Goal: Information Seeking & Learning: Learn about a topic

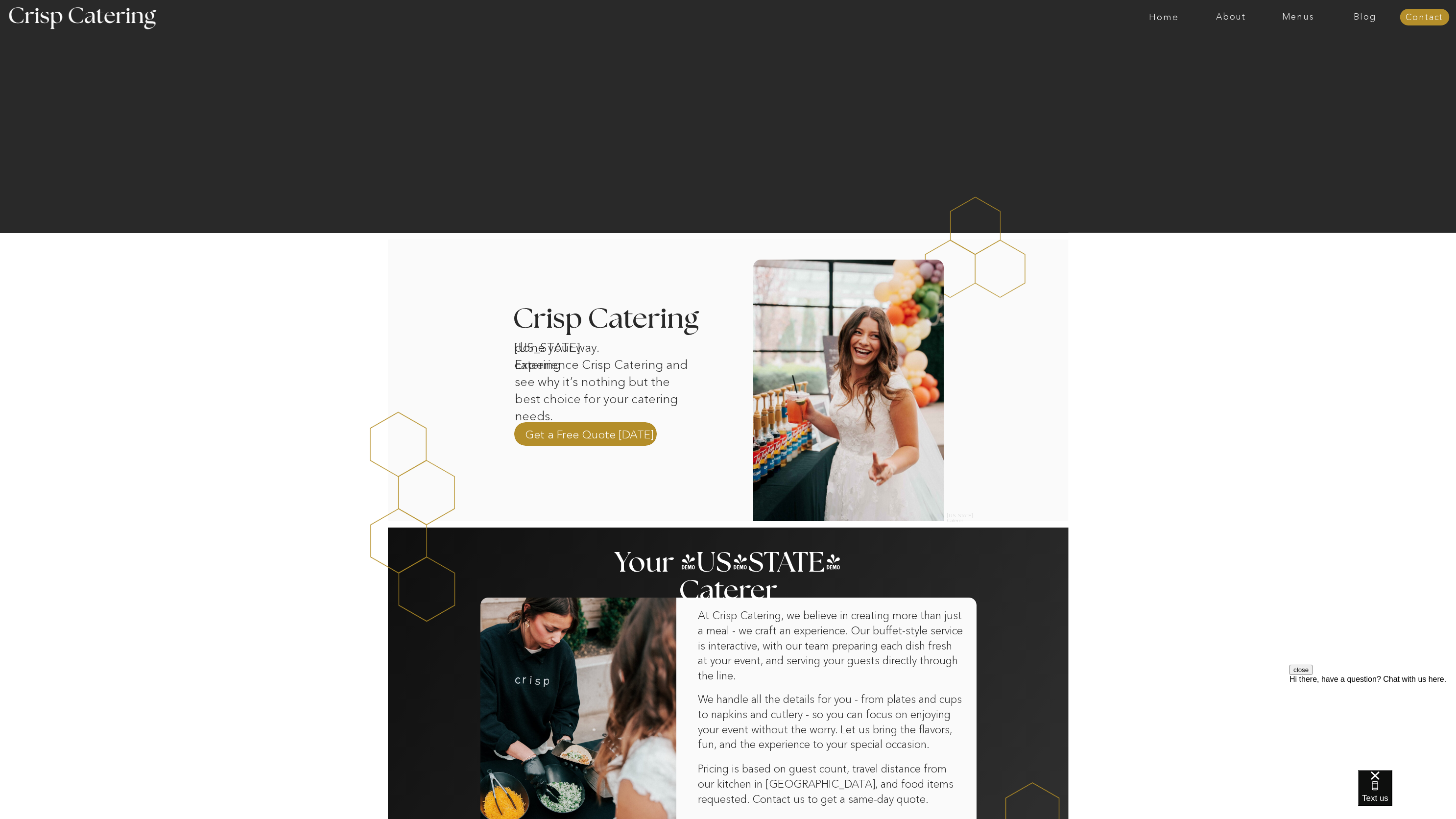
scroll to position [80, 0]
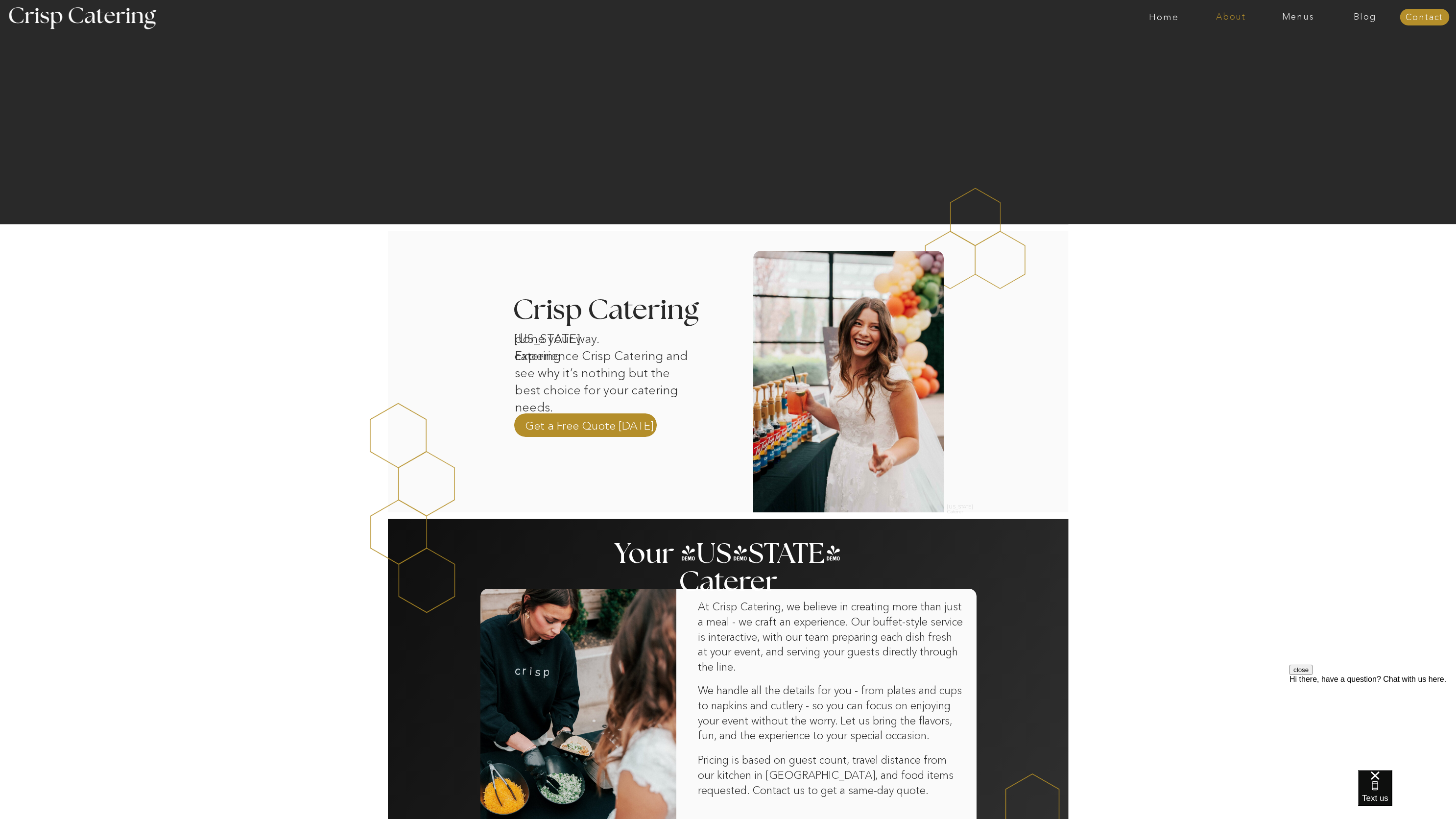
click at [1246, 20] on nav "About" at bounding box center [1230, 17] width 67 height 10
click at [1228, 46] on nav "About Crisp" at bounding box center [1233, 45] width 56 height 9
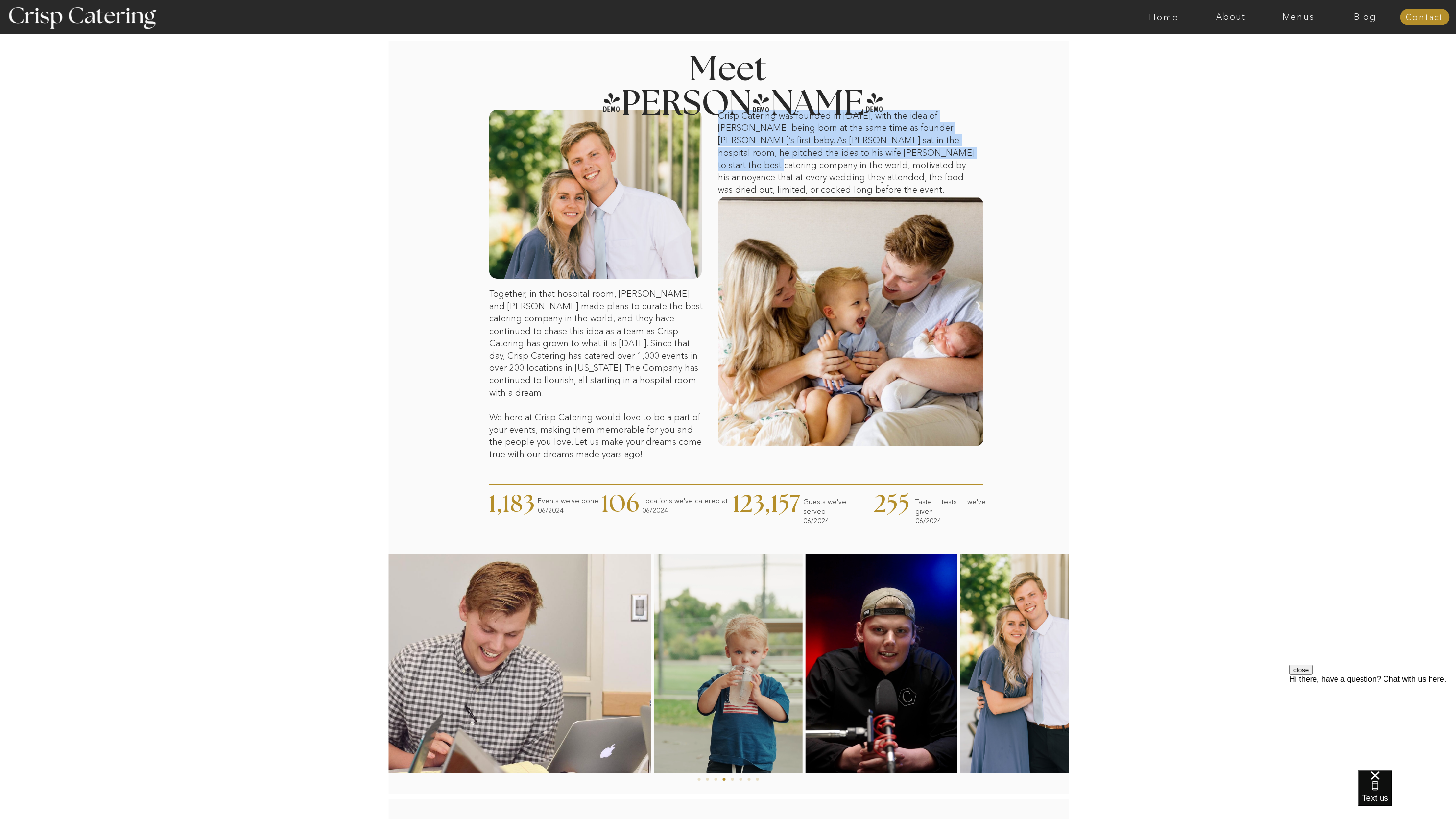
drag, startPoint x: 720, startPoint y: 116, endPoint x: 912, endPoint y: 146, distance: 194.3
click at [912, 147] on p "Crisp Catering was founded in [DATE], with the idea of [PERSON_NAME] being born…" at bounding box center [847, 153] width 260 height 87
click at [912, 146] on p "Crisp Catering was founded in [DATE], with the idea of [PERSON_NAME] being born…" at bounding box center [847, 153] width 260 height 87
drag, startPoint x: 719, startPoint y: 115, endPoint x: 976, endPoint y: 177, distance: 264.4
click at [976, 177] on p "Crisp Catering was founded in [DATE], with the idea of [PERSON_NAME] being born…" at bounding box center [847, 153] width 260 height 87
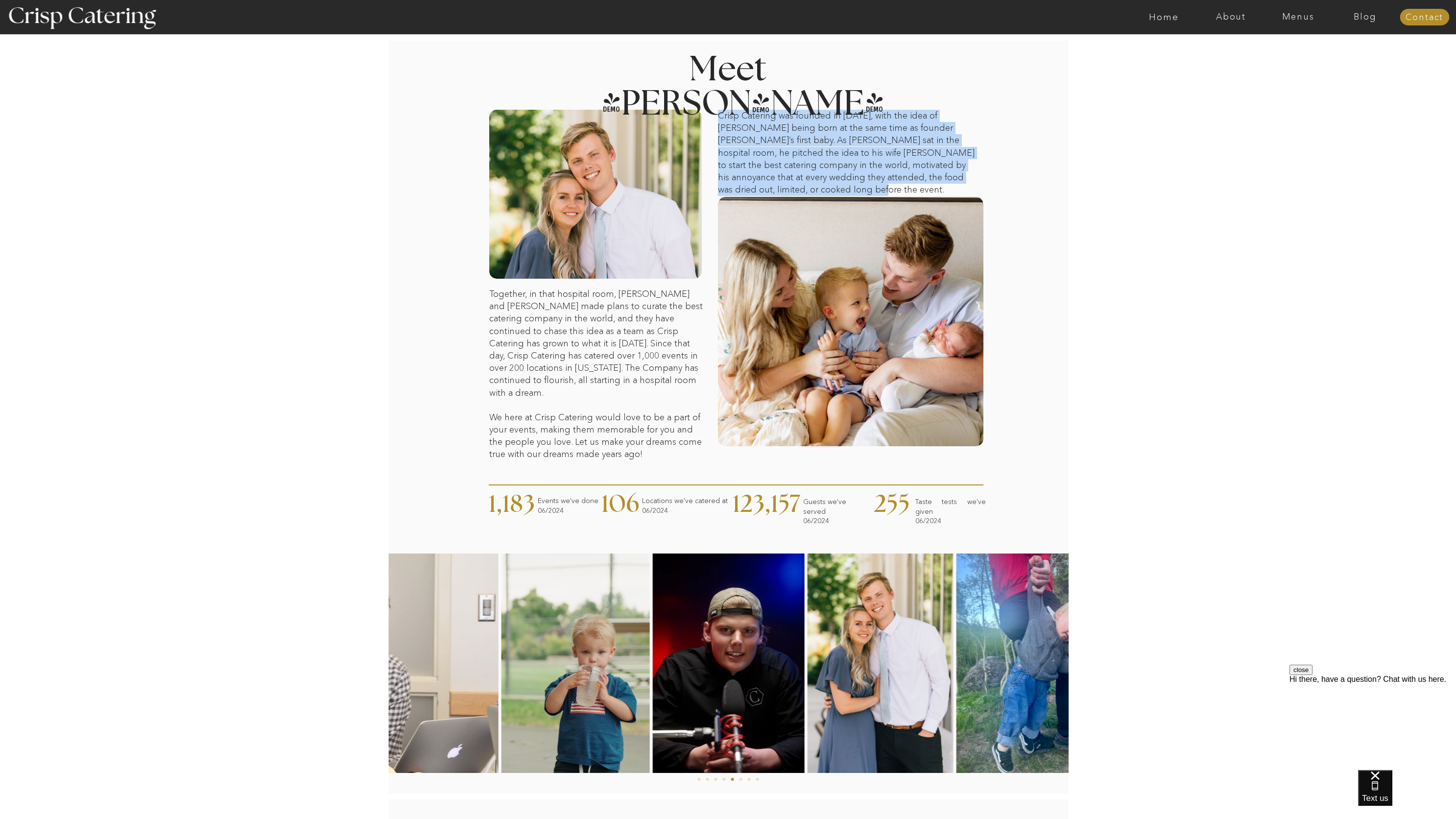
copy p "Crisp Catering was founded in [DATE], with the idea of [PERSON_NAME] being born…"
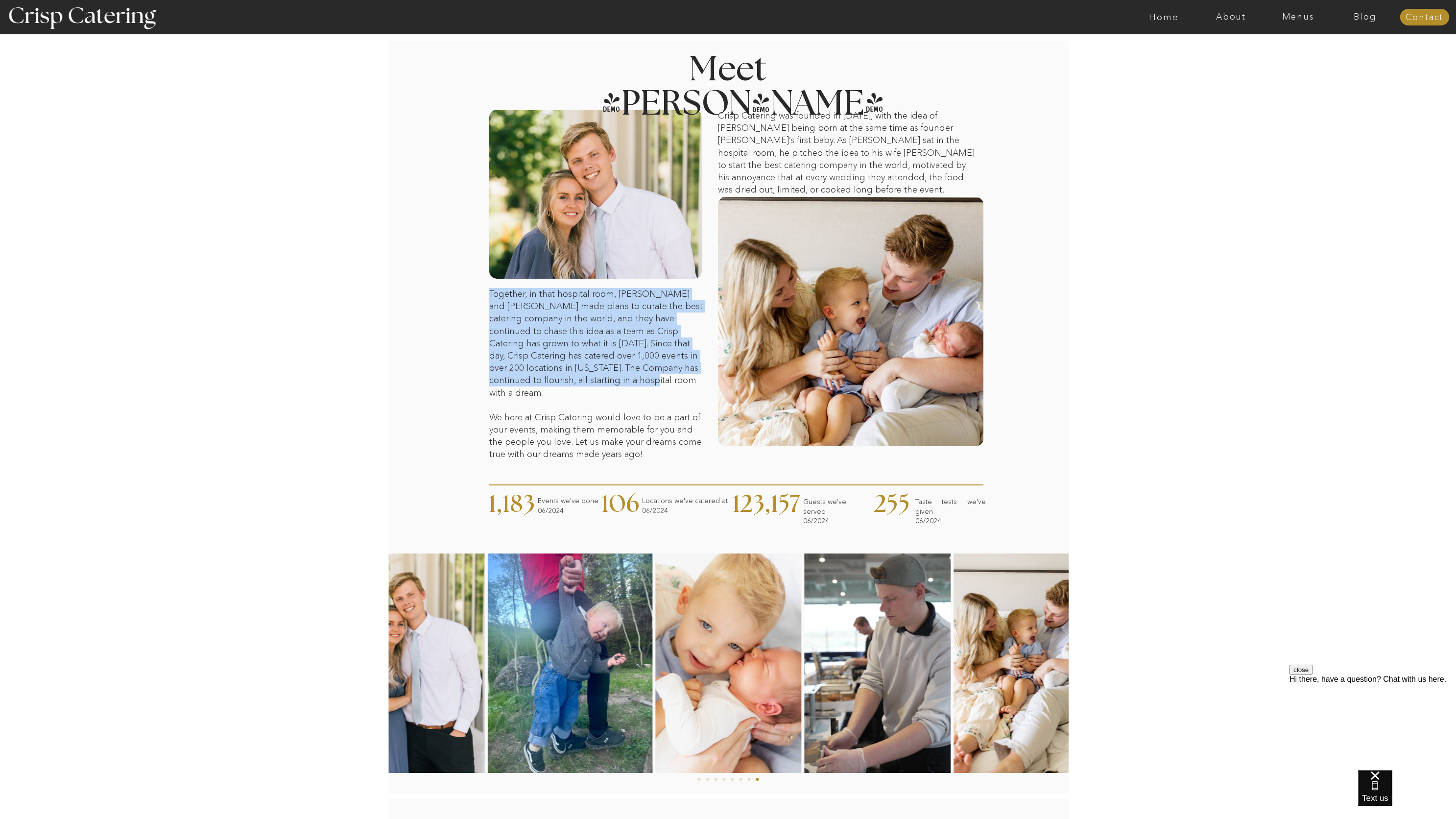
drag, startPoint x: 490, startPoint y: 293, endPoint x: 621, endPoint y: 385, distance: 160.1
click at [621, 385] on p "Together, in that hospital room, [PERSON_NAME] and [PERSON_NAME] made plans to …" at bounding box center [597, 354] width 216 height 133
copy p "Together, in that hospital room, [PERSON_NAME] and [PERSON_NAME] made plans to …"
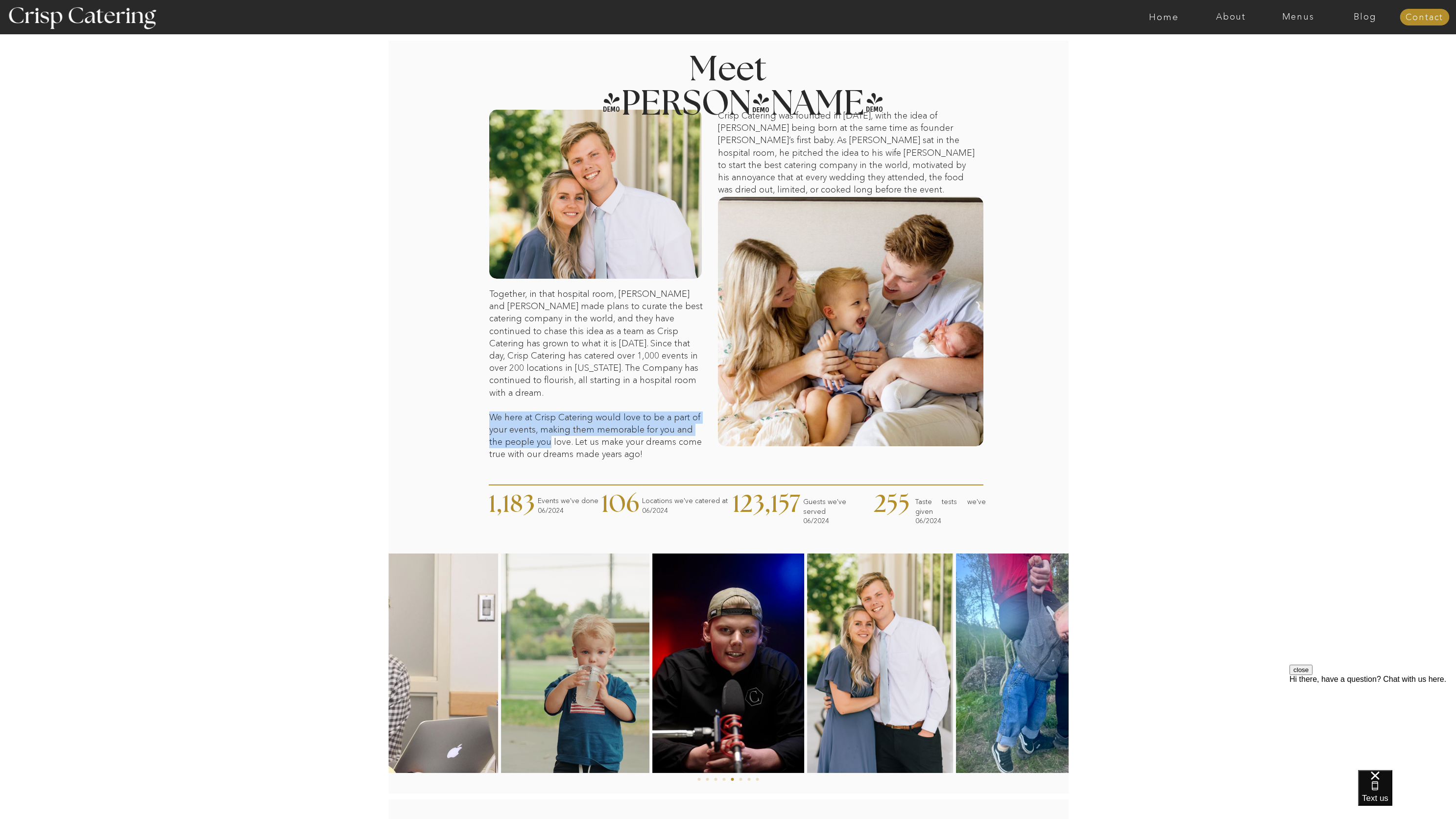
drag, startPoint x: 490, startPoint y: 405, endPoint x: 532, endPoint y: 424, distance: 46.1
click at [532, 422] on p "Together, in that hospital room, [PERSON_NAME] and [PERSON_NAME] made plans to …" at bounding box center [597, 354] width 216 height 133
